Goal: Find specific page/section: Find specific page/section

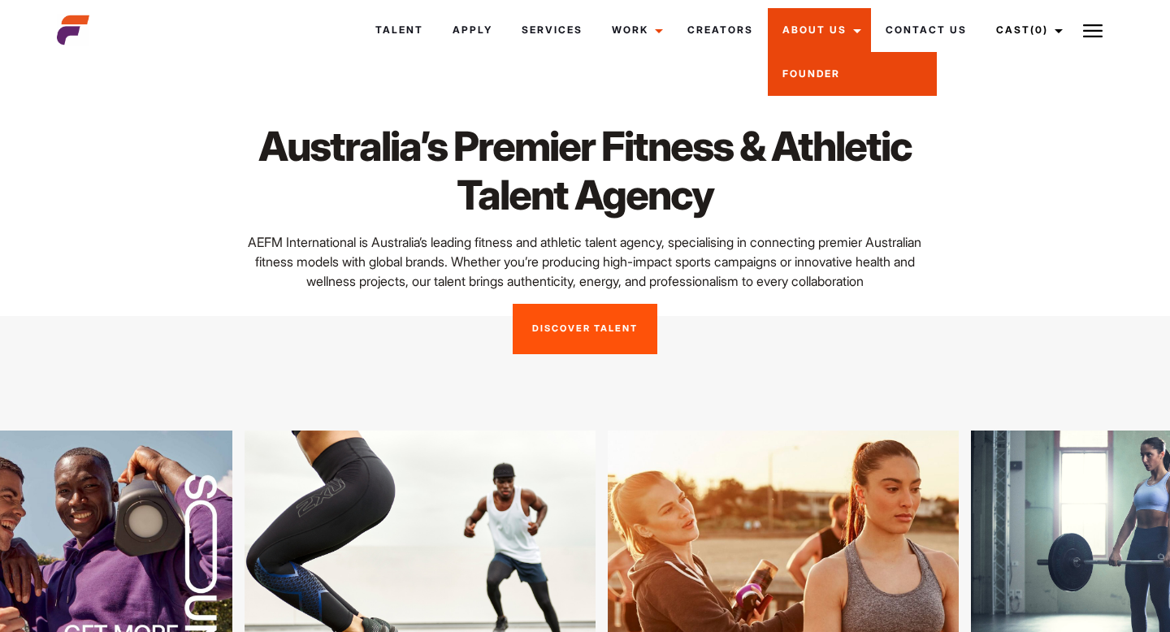
click at [825, 82] on link "Founder" at bounding box center [852, 74] width 169 height 44
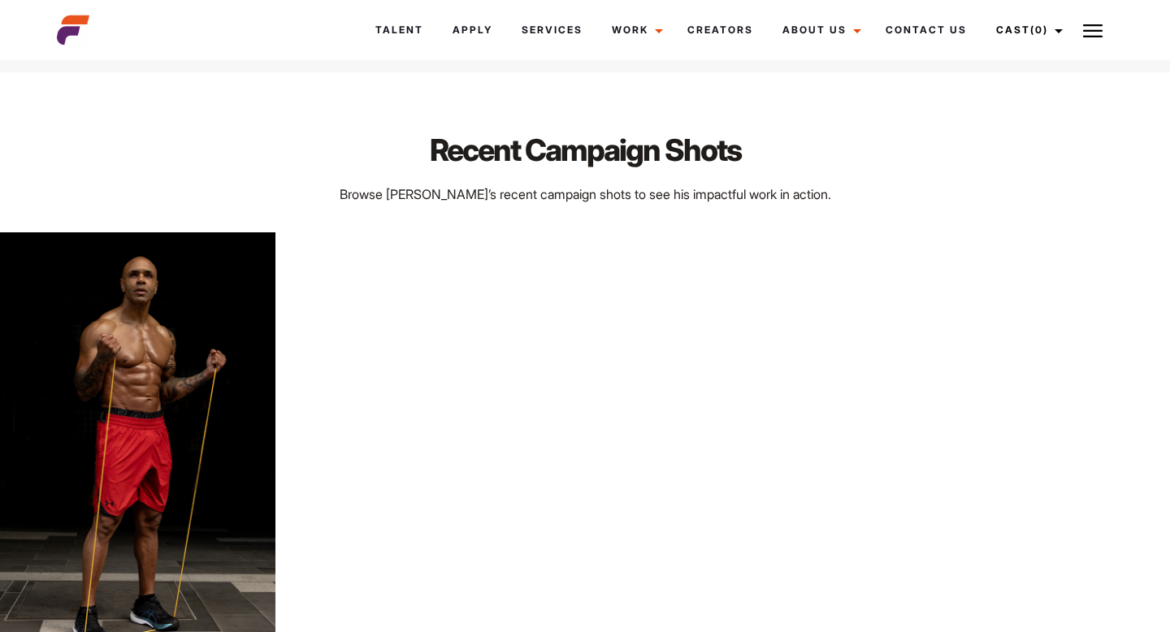
scroll to position [3210, 0]
